Goal: Information Seeking & Learning: Learn about a topic

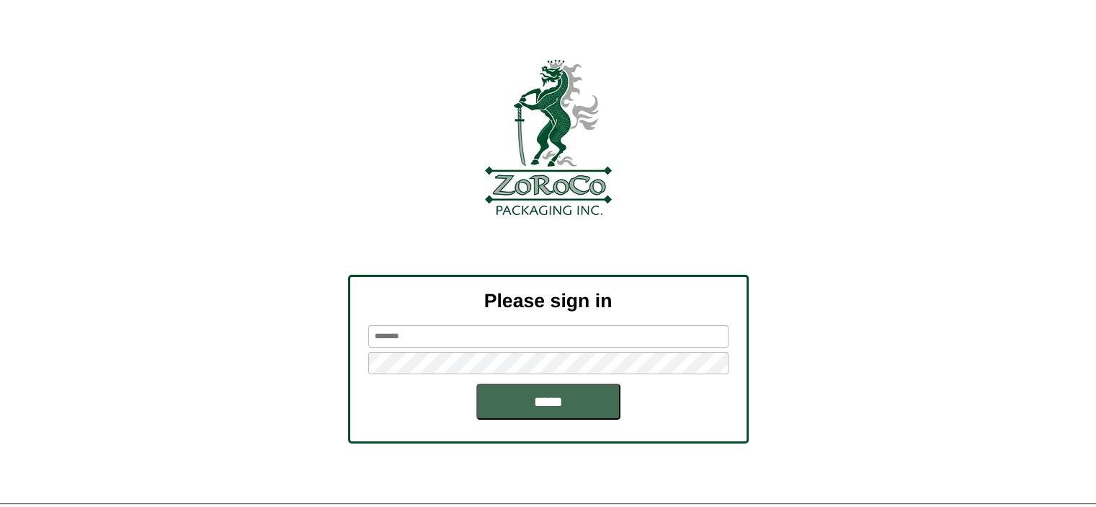
type input "********"
click at [556, 404] on input "*****" at bounding box center [548, 401] width 144 height 36
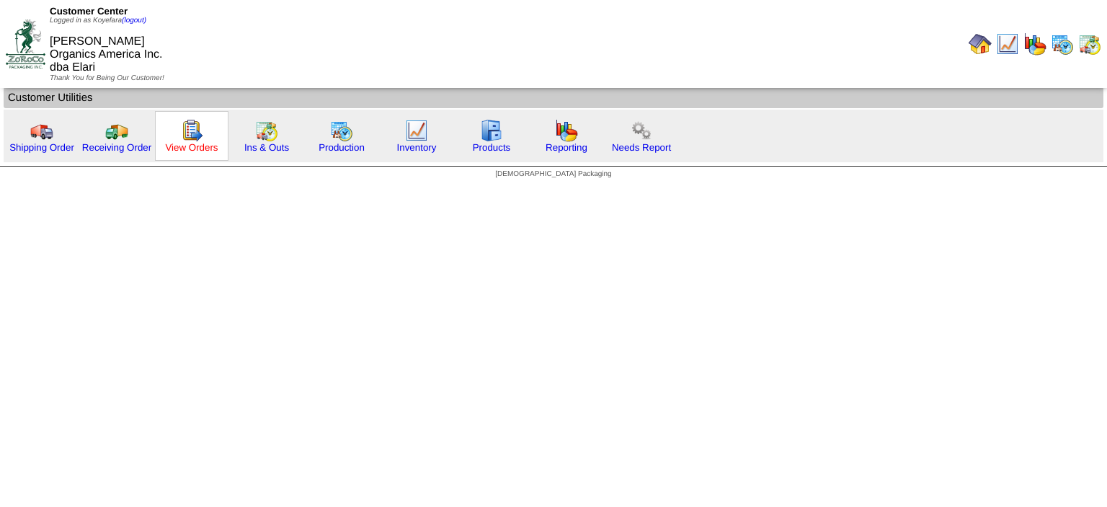
click at [196, 147] on link "View Orders" at bounding box center [191, 147] width 53 height 11
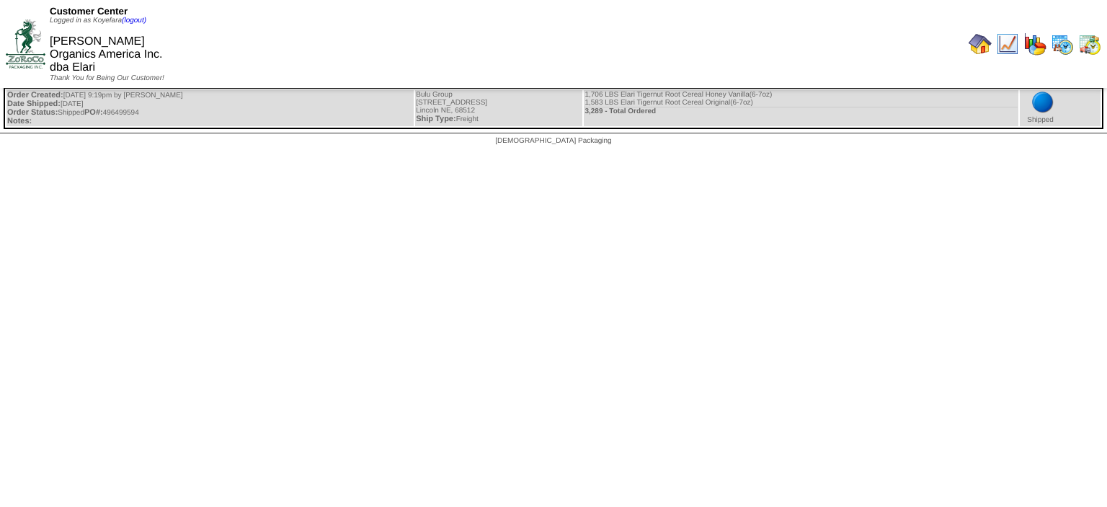
click at [976, 38] on img at bounding box center [979, 43] width 23 height 23
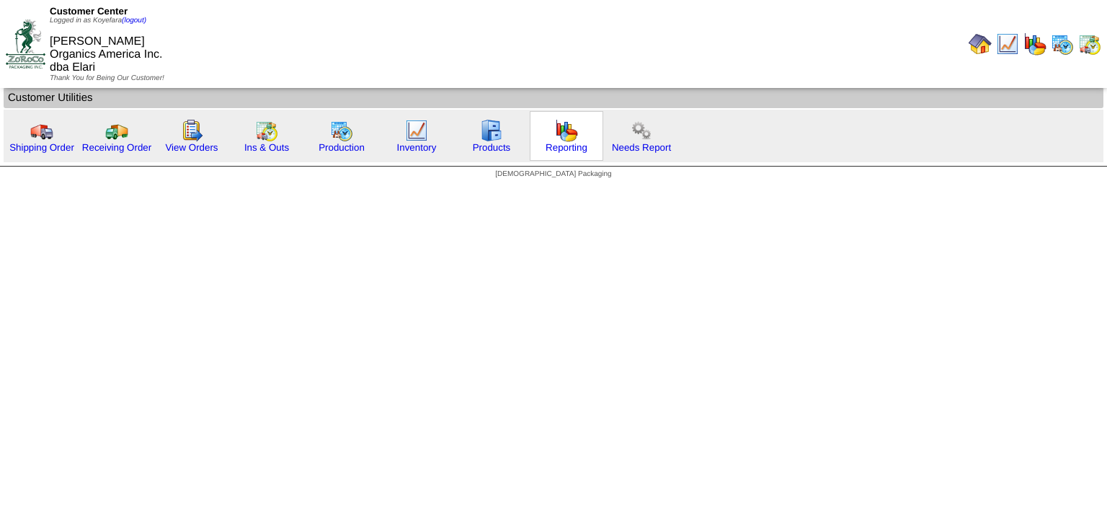
click at [570, 127] on img at bounding box center [566, 130] width 23 height 23
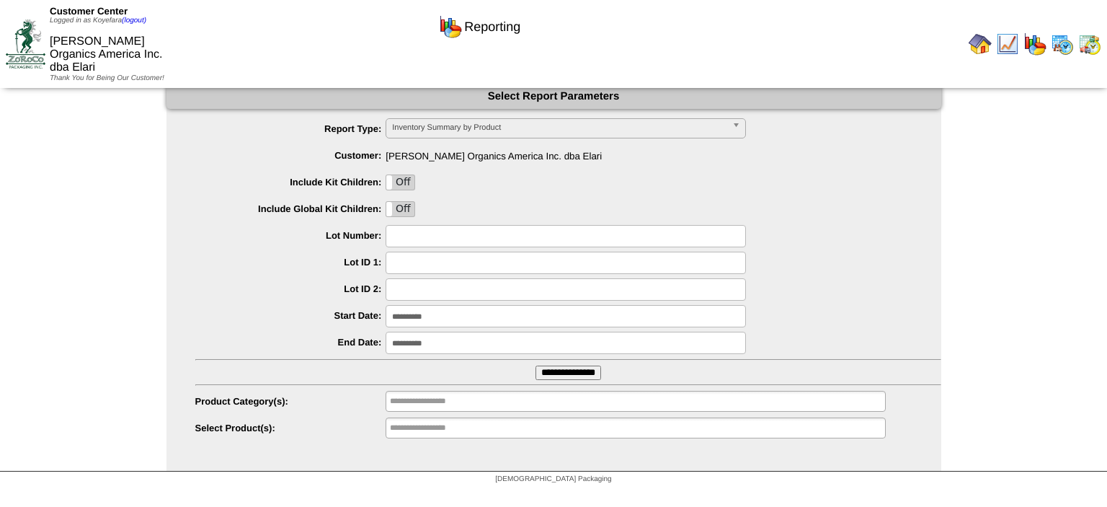
click at [566, 376] on input "**********" at bounding box center [568, 372] width 66 height 14
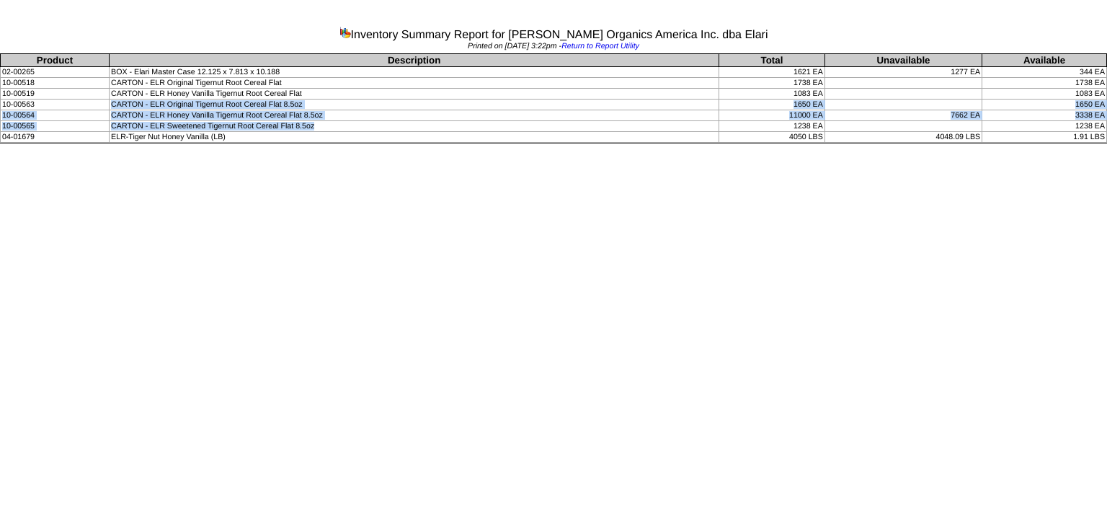
drag, startPoint x: 323, startPoint y: 125, endPoint x: 112, endPoint y: 104, distance: 212.1
click at [112, 104] on tbody "Product Description Total Unavailable Available 02-00265 BOX - Elari Master Cas…" at bounding box center [554, 98] width 1106 height 89
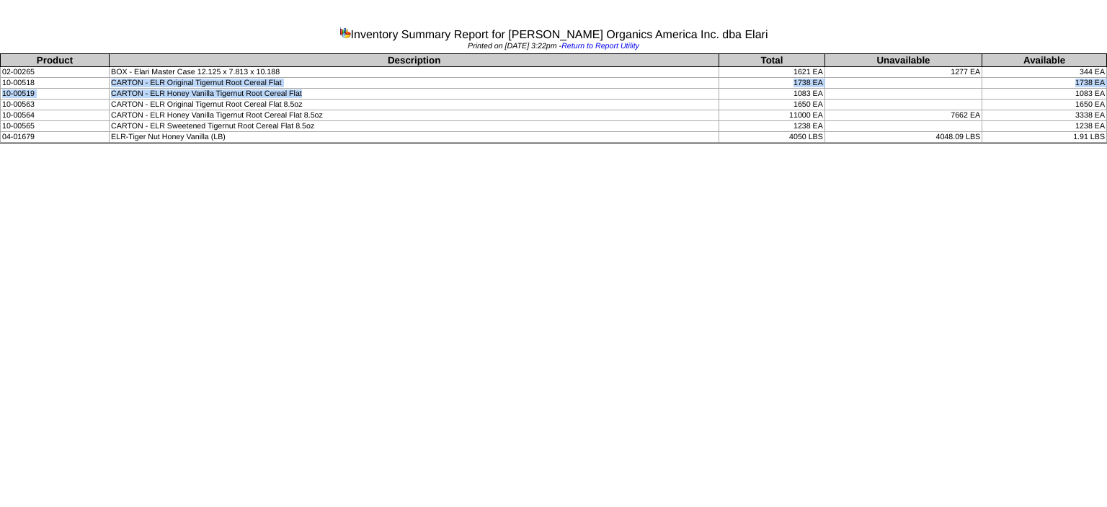
drag, startPoint x: 318, startPoint y: 90, endPoint x: 109, endPoint y: 81, distance: 209.8
click at [109, 81] on tbody "Product Description Total Unavailable Available 02-00265 BOX - Elari Master Cas…" at bounding box center [554, 98] width 1106 height 89
drag, startPoint x: 822, startPoint y: 104, endPoint x: 290, endPoint y: 79, distance: 532.3
click at [290, 79] on tbody "Product Description Total Unavailable Available 02-00265 BOX - Elari Master Cas…" at bounding box center [554, 98] width 1106 height 89
click at [297, 102] on td "CARTON - ELR Original Tigernut Root Cereal Flat 8.5oz" at bounding box center [415, 104] width 610 height 11
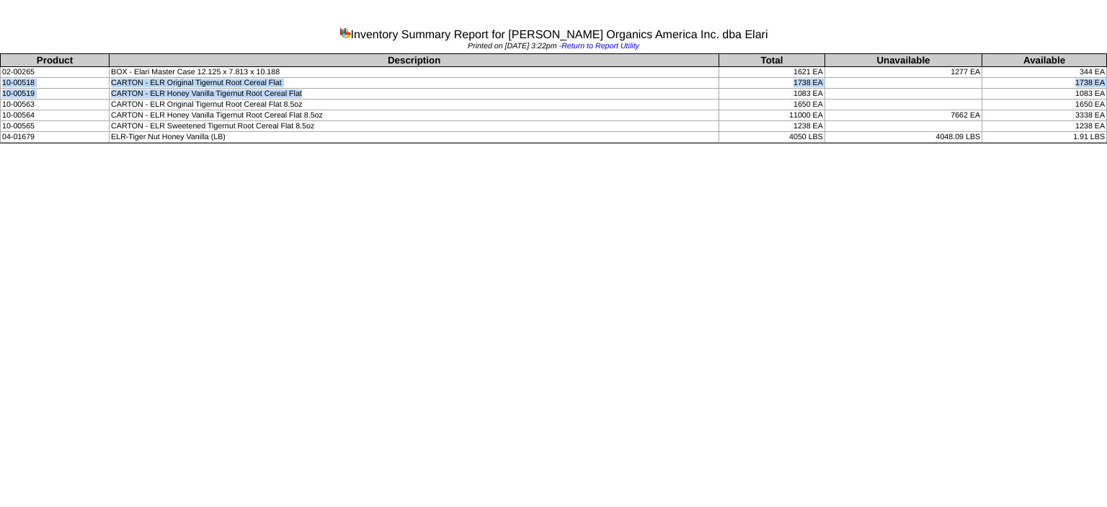
drag, startPoint x: 304, startPoint y: 91, endPoint x: 0, endPoint y: 84, distance: 304.1
click at [0, 84] on table "Product Description Total Unavailable Available 02-00265 BOX - Elari Master Cas…" at bounding box center [553, 97] width 1107 height 89
drag, startPoint x: 1106, startPoint y: 93, endPoint x: 0, endPoint y: 83, distance: 1106.0
click at [0, 83] on table "Product Description Total Unavailable Available 02-00265 BOX - Elari Master Cas…" at bounding box center [553, 97] width 1107 height 89
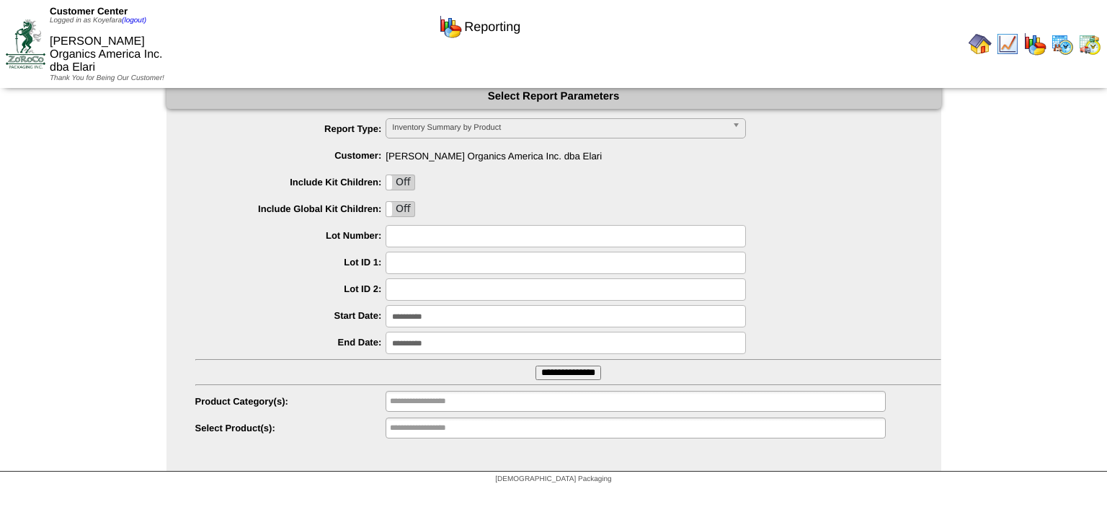
click at [737, 127] on b at bounding box center [738, 128] width 13 height 19
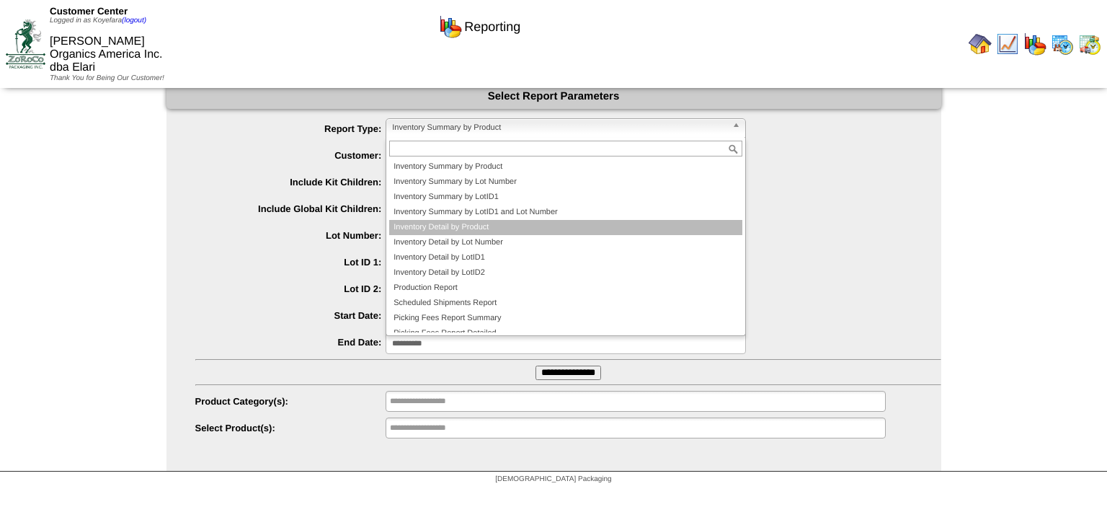
click at [492, 227] on li "Inventory Detail by Product" at bounding box center [565, 227] width 353 height 15
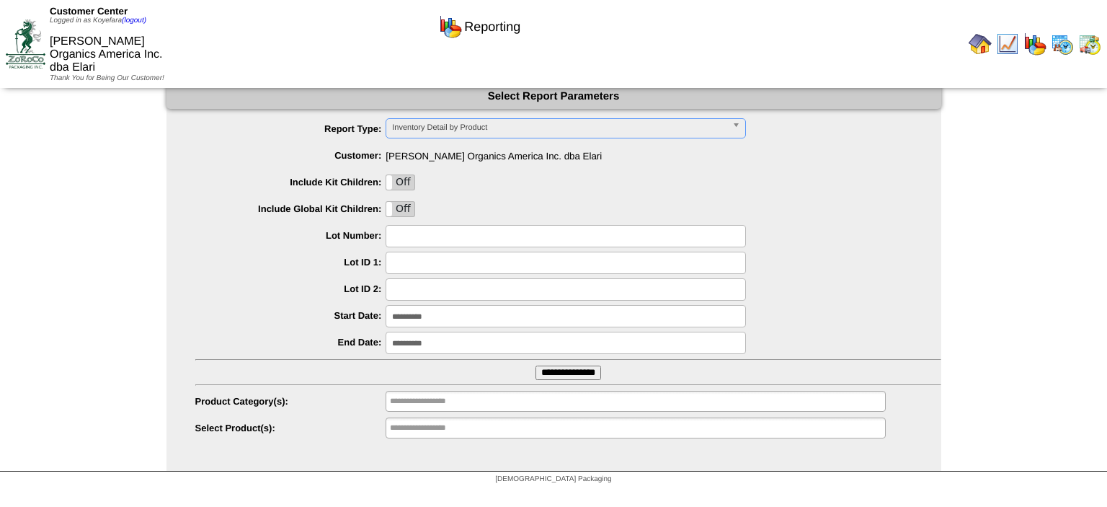
click at [556, 373] on input "**********" at bounding box center [568, 372] width 66 height 14
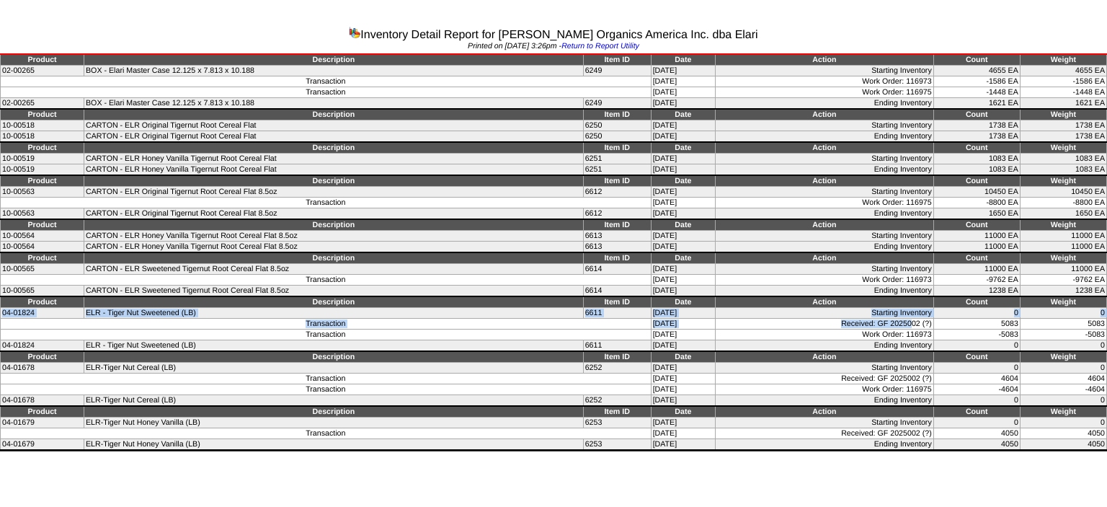
drag, startPoint x: 3, startPoint y: 318, endPoint x: 914, endPoint y: 328, distance: 911.5
click at [914, 328] on tbody "Product Description Item ID Date Action Count Weight 02-00265 BOX - Elari Maste…" at bounding box center [554, 252] width 1106 height 396
click at [629, 42] on link "Return to Report Utility" at bounding box center [600, 46] width 78 height 9
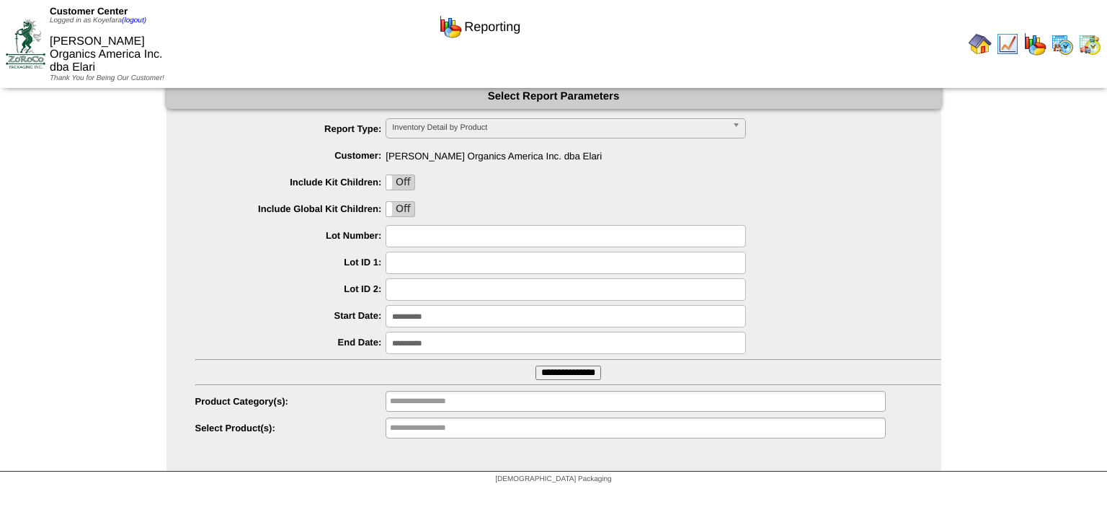
click at [983, 38] on img at bounding box center [979, 43] width 23 height 23
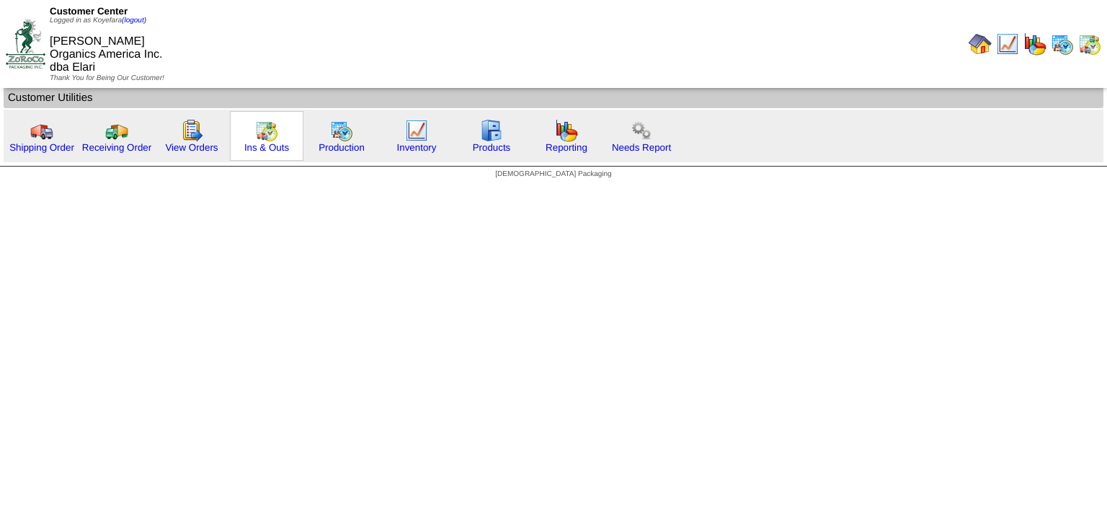
click at [264, 138] on img at bounding box center [266, 130] width 23 height 23
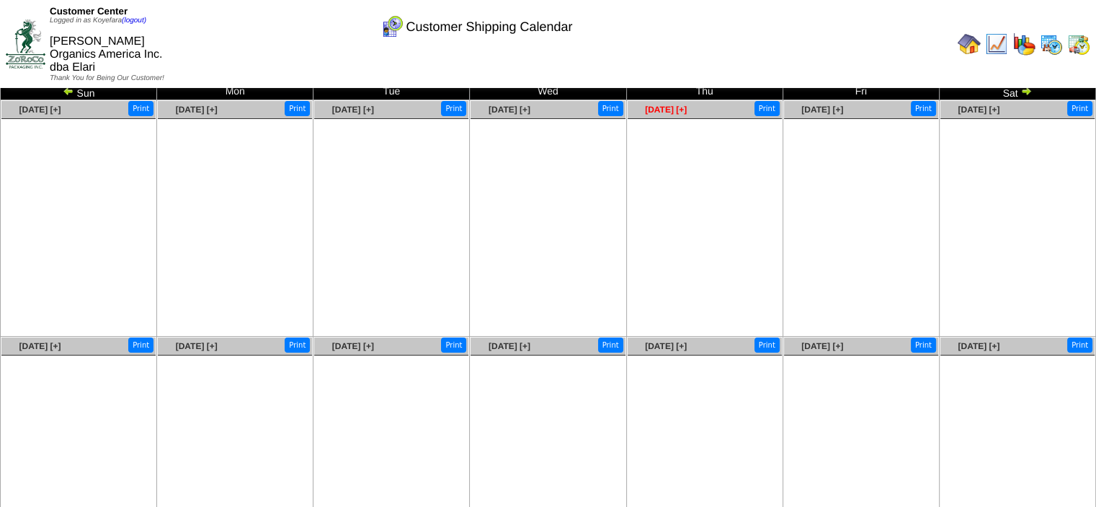
click at [669, 111] on span "[DATE] [+]" at bounding box center [666, 109] width 42 height 10
click at [973, 45] on img at bounding box center [969, 43] width 23 height 23
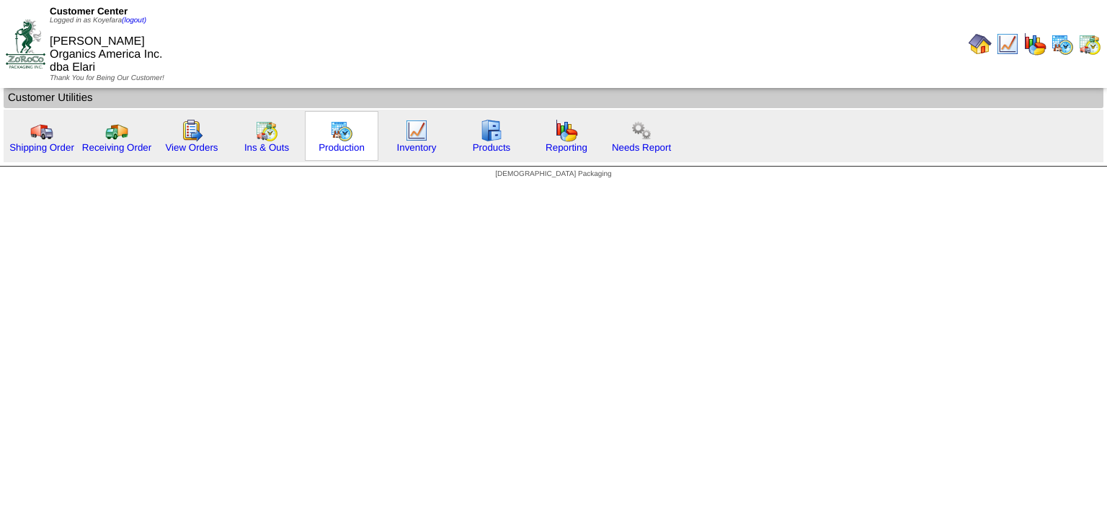
click at [349, 133] on img at bounding box center [341, 130] width 23 height 23
